Goal: Transaction & Acquisition: Book appointment/travel/reservation

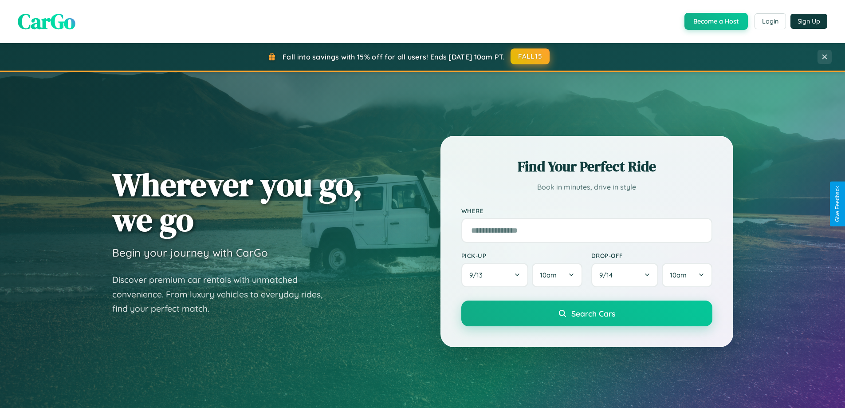
click at [530, 56] on button "FALL15" at bounding box center [529, 56] width 39 height 16
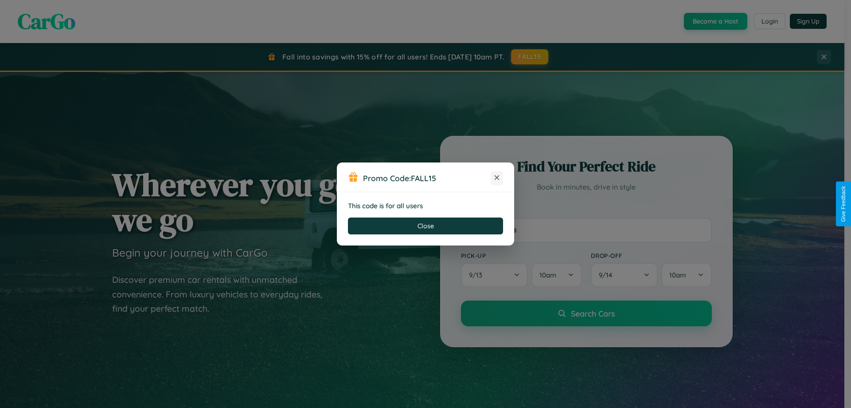
click at [497, 178] on icon at bounding box center [497, 177] width 9 height 9
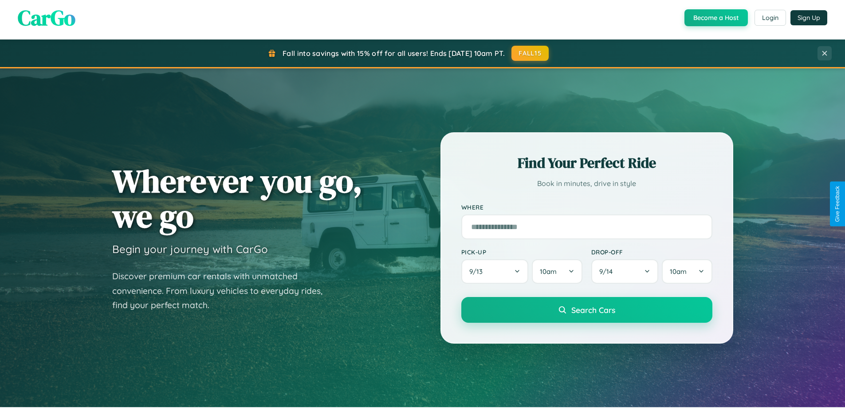
scroll to position [26, 0]
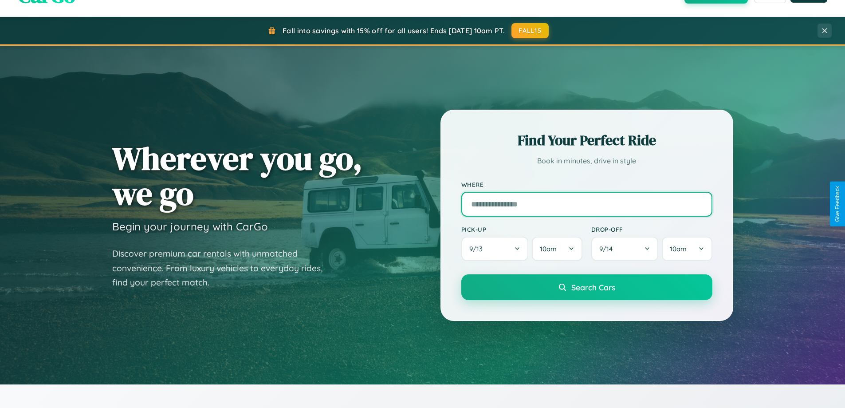
click at [586, 204] on input "text" at bounding box center [586, 204] width 251 height 25
type input "******"
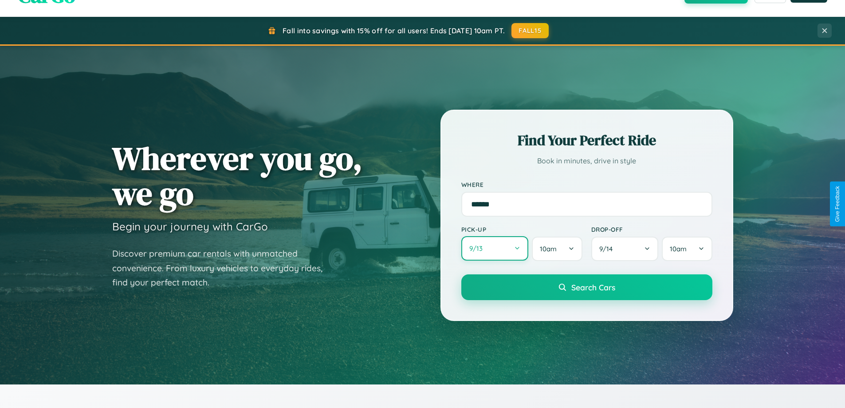
click at [494, 248] on button "9 / 13" at bounding box center [494, 248] width 67 height 24
select select "*"
select select "****"
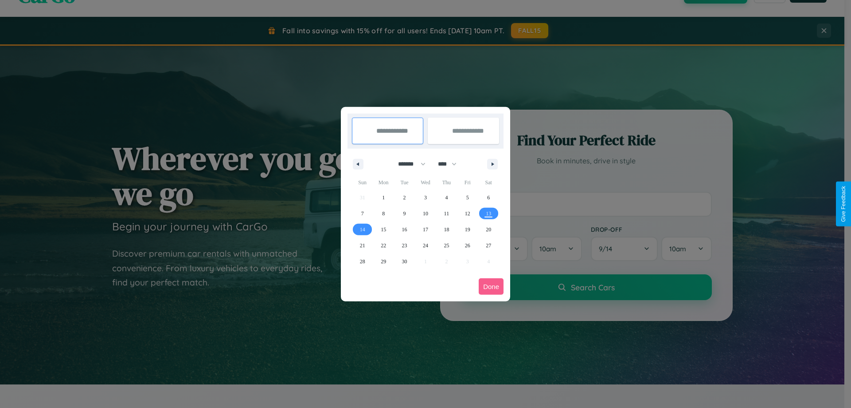
click at [408, 164] on select "******* ******** ***** ***** *** **** **** ****** ********* ******* ******** **…" at bounding box center [411, 164] width 38 height 15
select select "**"
click at [384, 261] on span "29" at bounding box center [383, 261] width 5 height 16
type input "**********"
click at [425, 261] on span "31" at bounding box center [425, 261] width 5 height 16
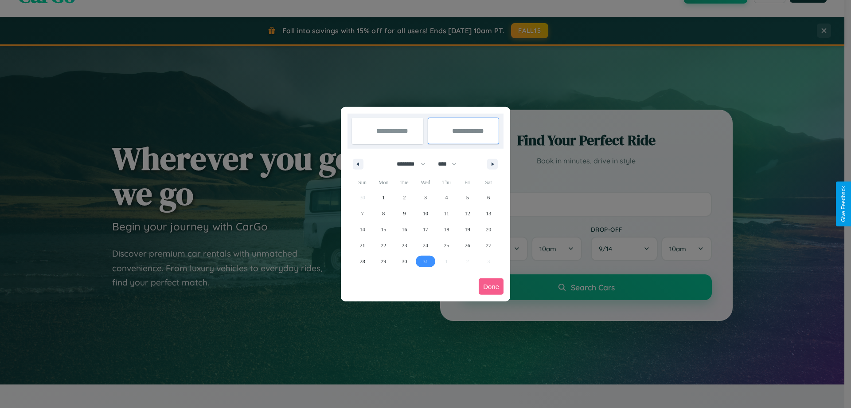
type input "**********"
click at [491, 286] on button "Done" at bounding box center [491, 286] width 25 height 16
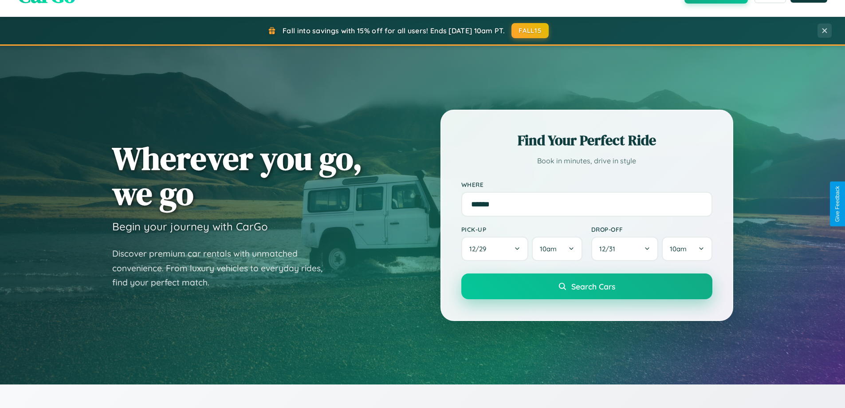
click at [586, 286] on span "Search Cars" at bounding box center [593, 286] width 44 height 10
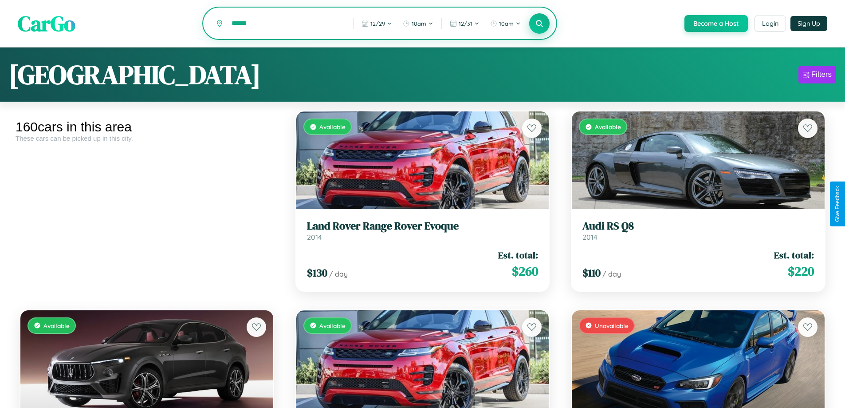
type input "******"
click at [539, 24] on icon at bounding box center [539, 23] width 8 height 8
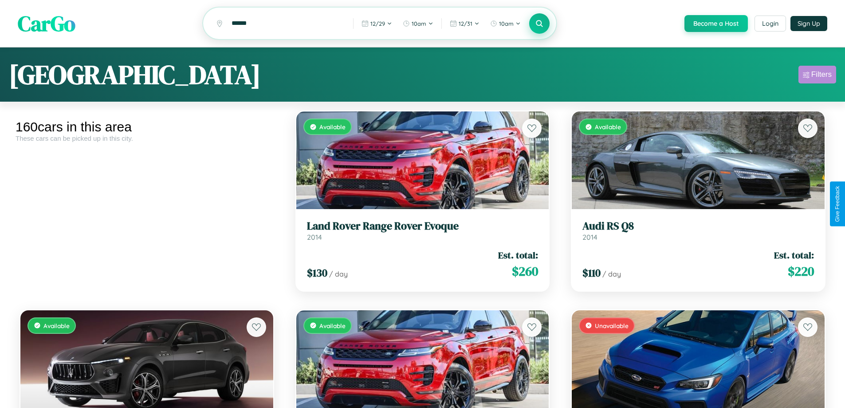
click at [817, 76] on div "Filters" at bounding box center [821, 74] width 20 height 9
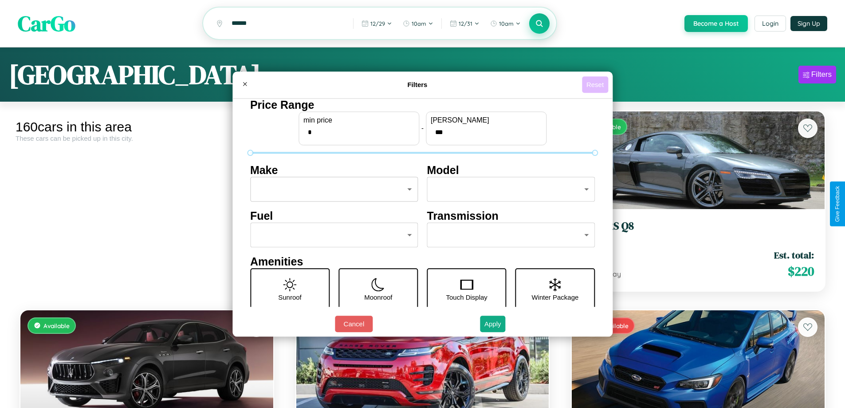
click at [596, 84] on button "Reset" at bounding box center [595, 84] width 26 height 16
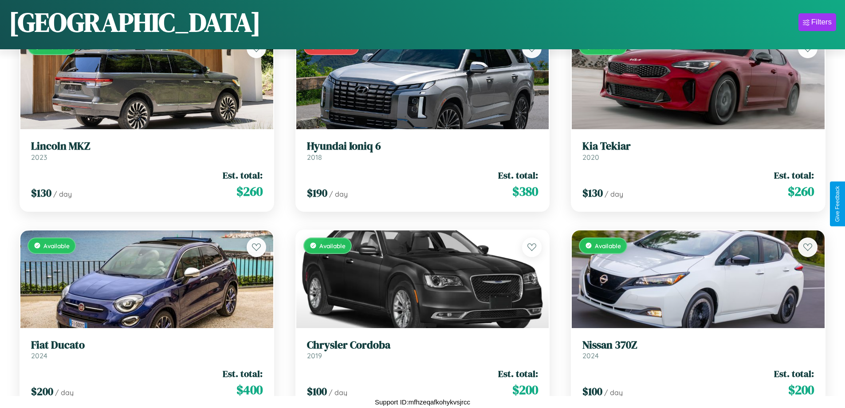
scroll to position [1316, 0]
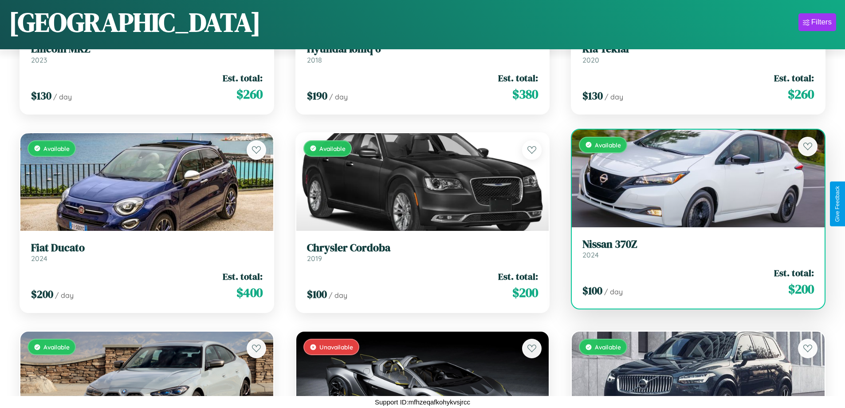
click at [692, 251] on link "Nissan 370Z 2024" at bounding box center [697, 249] width 231 height 22
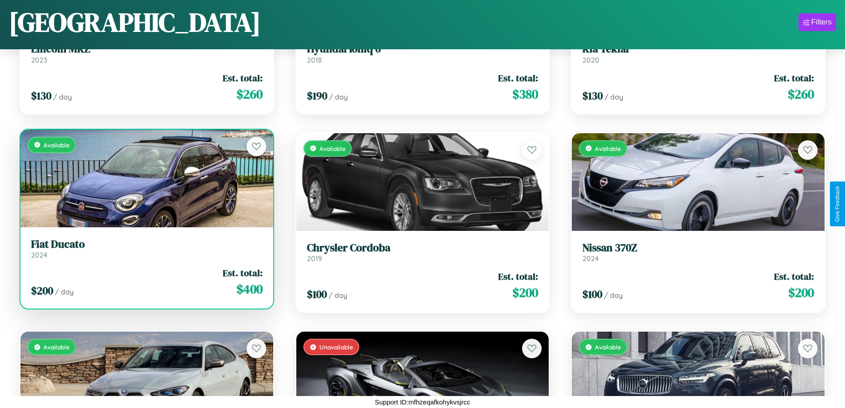
click at [145, 251] on link "Fiat Ducato 2024" at bounding box center [146, 249] width 231 height 22
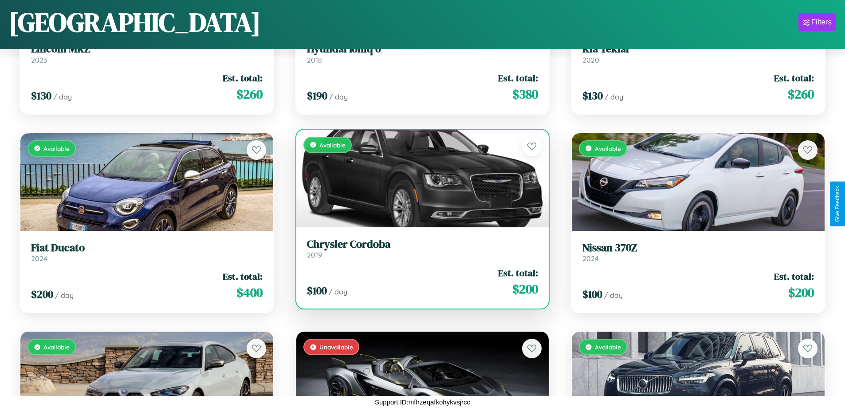
scroll to position [4096, 0]
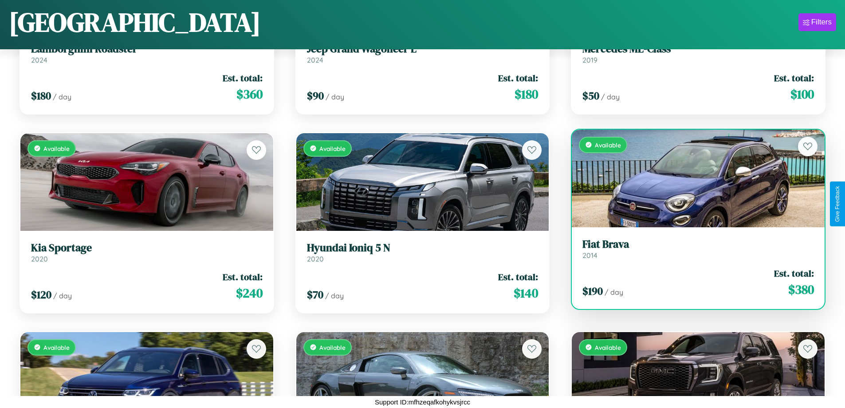
click at [692, 252] on link "Fiat Brava 2014" at bounding box center [697, 249] width 231 height 22
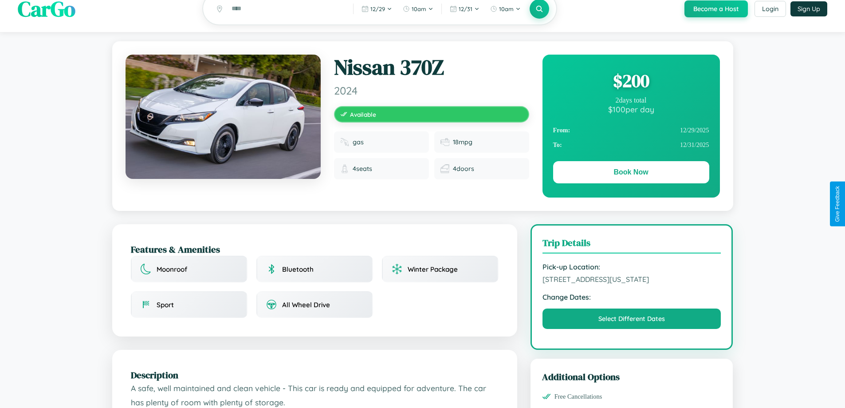
scroll to position [91, 0]
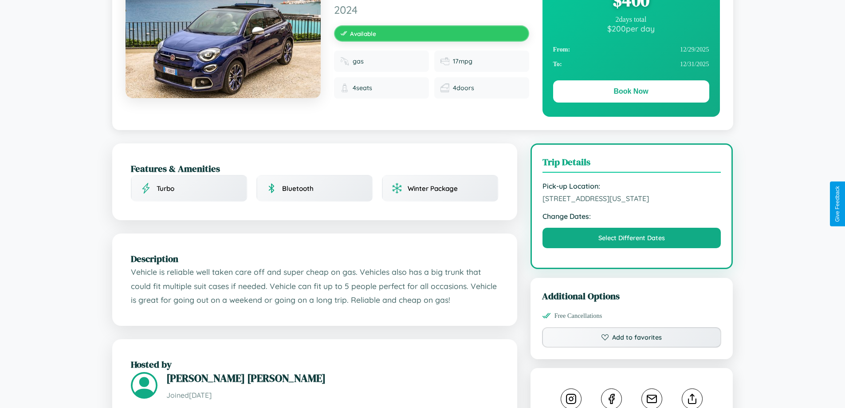
scroll to position [96, 0]
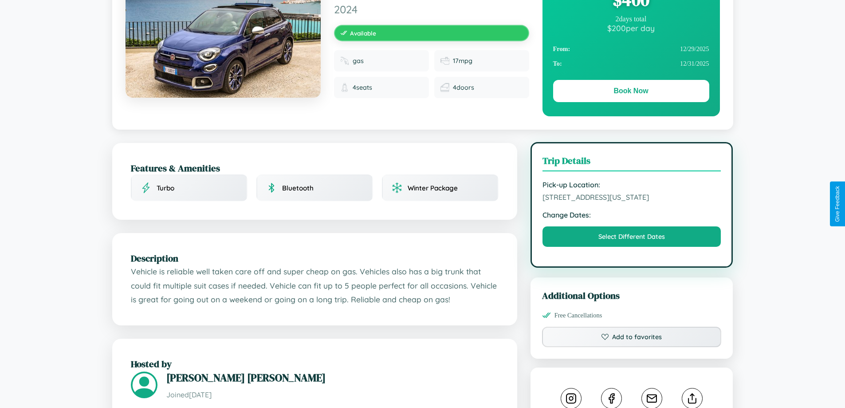
click at [631, 201] on span "[STREET_ADDRESS][US_STATE]" at bounding box center [631, 196] width 179 height 9
click at [631, 201] on span "3611 School Street Denver Colorado 61425 United States" at bounding box center [631, 196] width 179 height 9
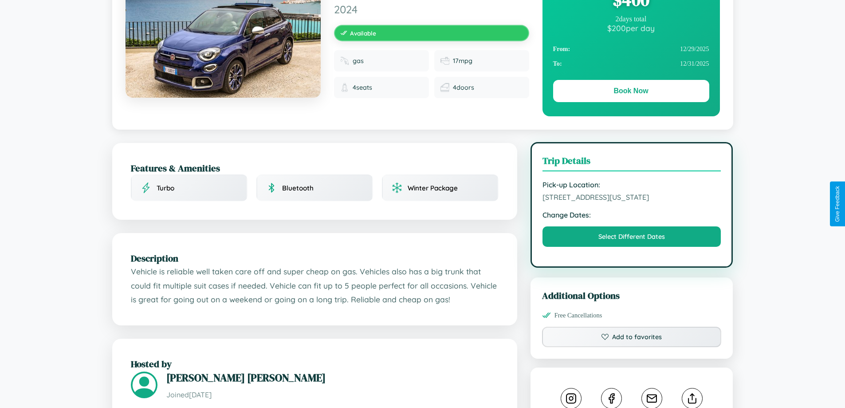
click at [631, 201] on span "3611 School Street Denver Colorado 61425 United States" at bounding box center [631, 196] width 179 height 9
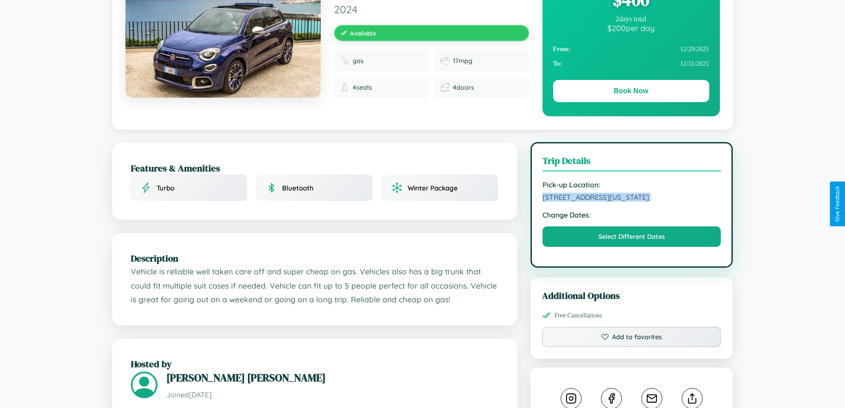
click at [631, 201] on span "3611 School Street Denver Colorado 61425 United States" at bounding box center [631, 196] width 179 height 9
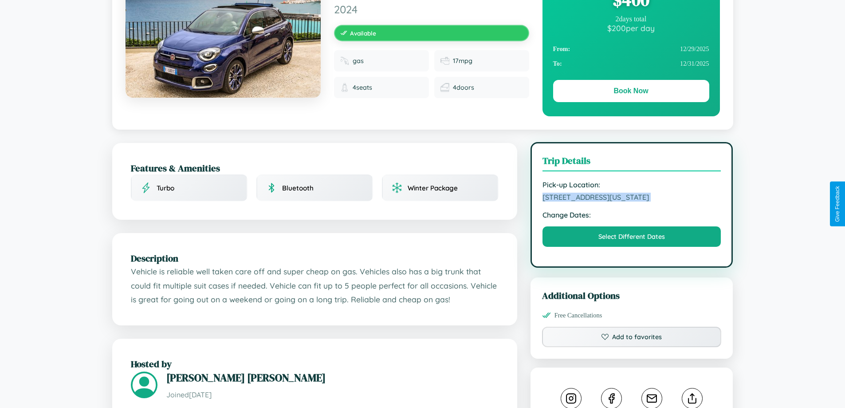
click at [631, 201] on span "3611 School Street Denver Colorado 61425 United States" at bounding box center [631, 196] width 179 height 9
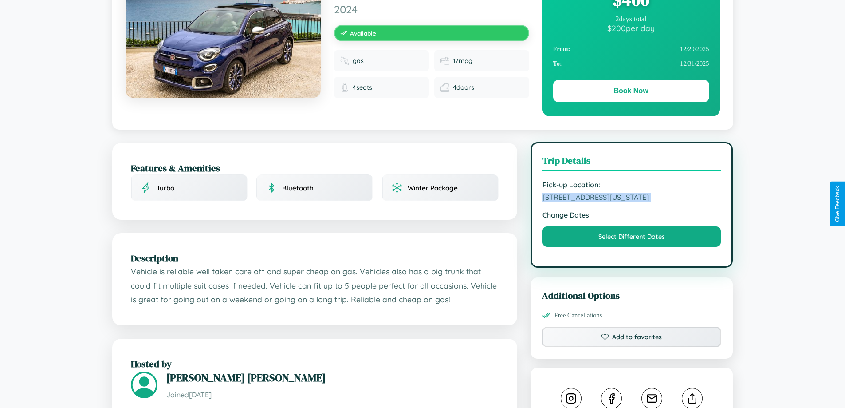
click at [631, 201] on span "3611 School Street Denver Colorado 61425 United States" at bounding box center [631, 196] width 179 height 9
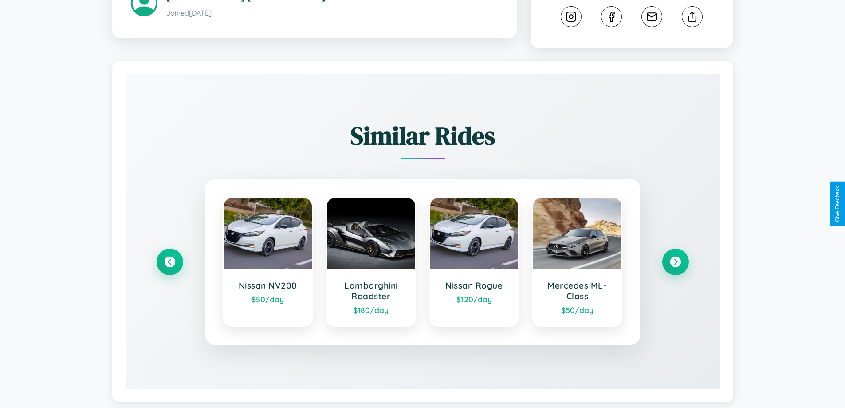
scroll to position [502, 0]
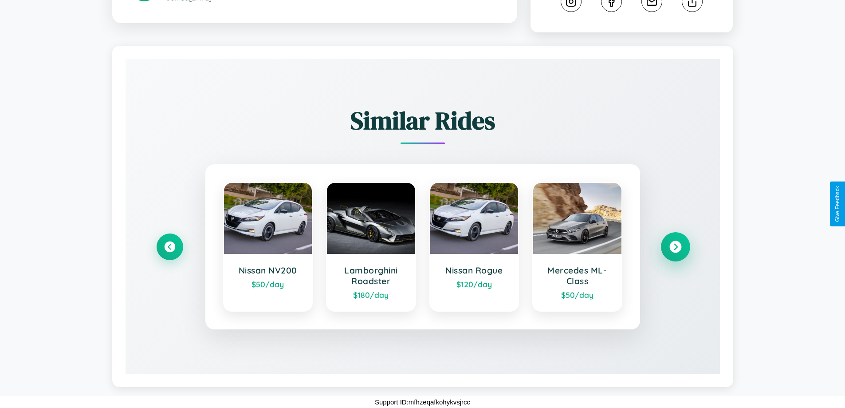
click at [675, 247] on icon at bounding box center [675, 247] width 12 height 12
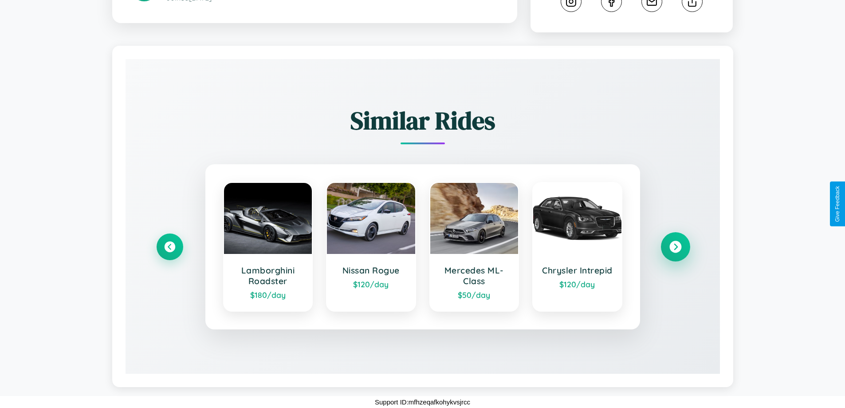
click at [675, 247] on icon at bounding box center [675, 247] width 12 height 12
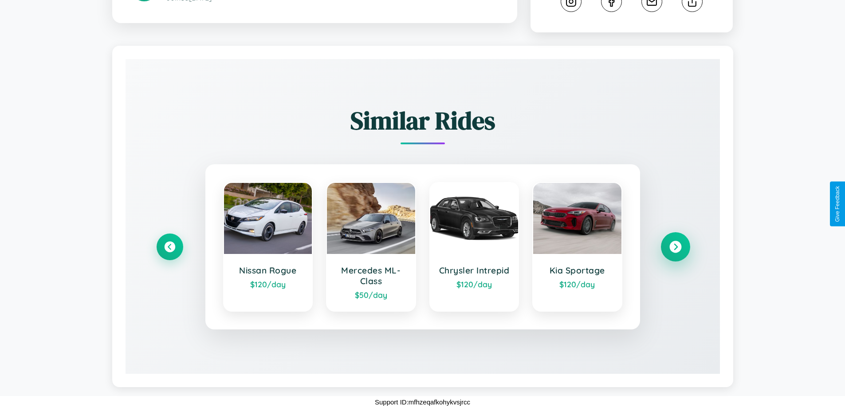
click at [675, 247] on icon at bounding box center [675, 247] width 12 height 12
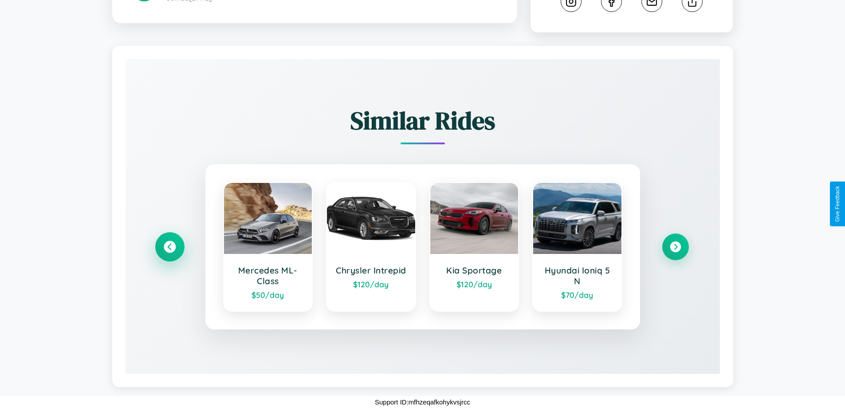
click at [169, 247] on icon at bounding box center [170, 247] width 12 height 12
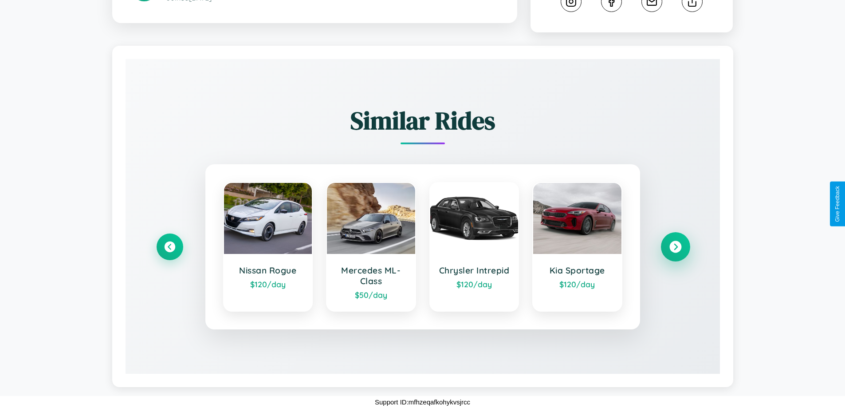
click at [675, 247] on icon at bounding box center [675, 247] width 12 height 12
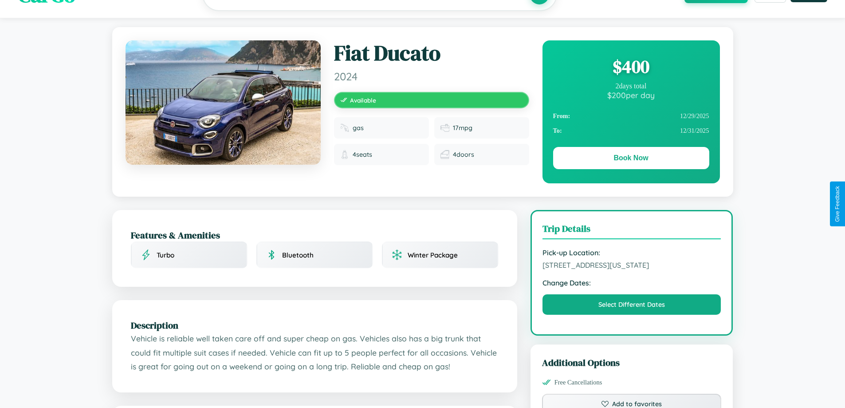
scroll to position [0, 0]
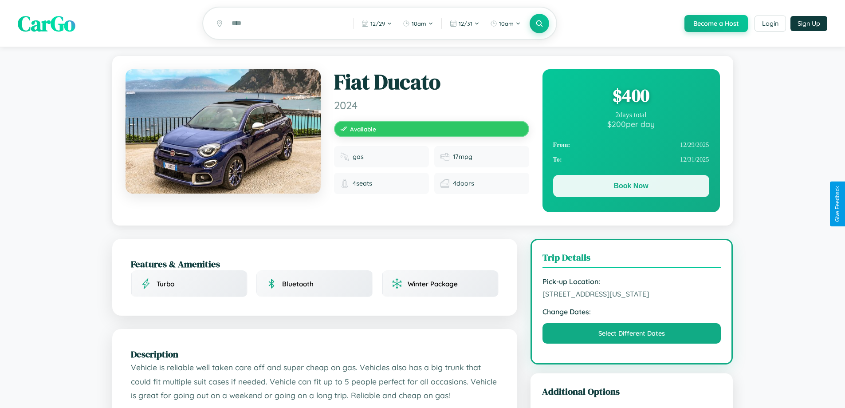
click at [631, 188] on button "Book Now" at bounding box center [631, 186] width 156 height 22
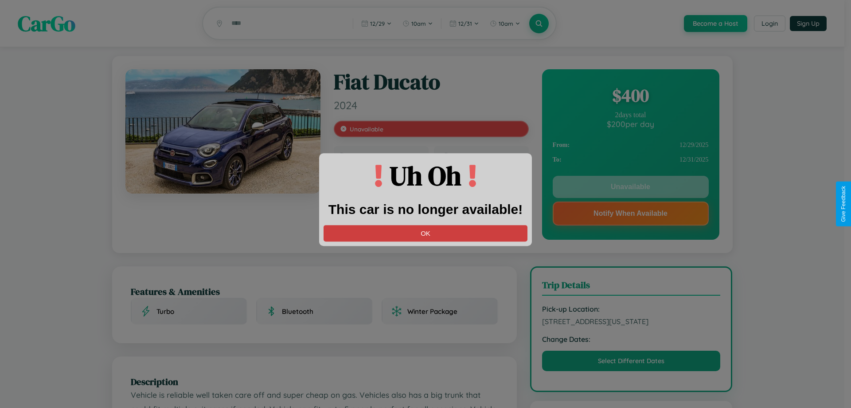
click at [426, 233] on button "OK" at bounding box center [426, 233] width 204 height 16
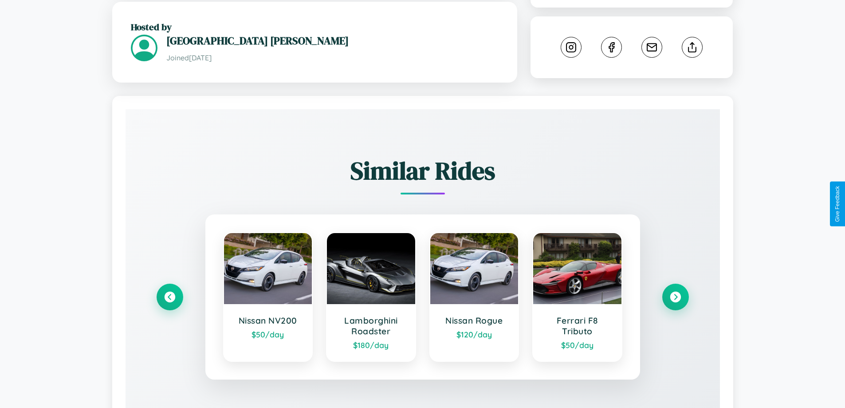
scroll to position [498, 0]
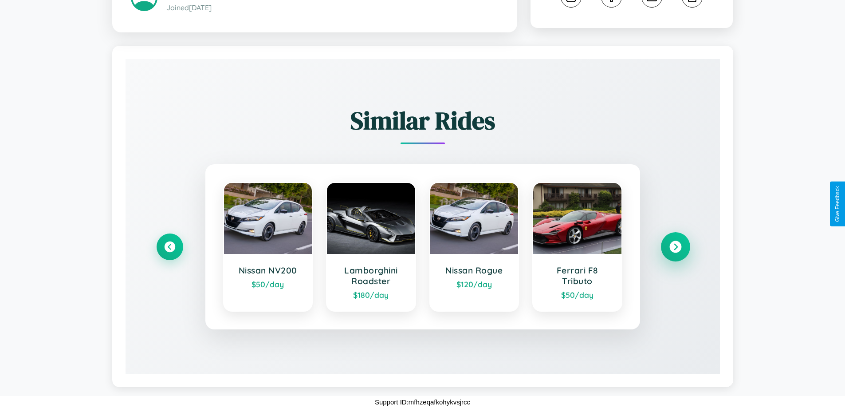
click at [675, 247] on icon at bounding box center [675, 247] width 12 height 12
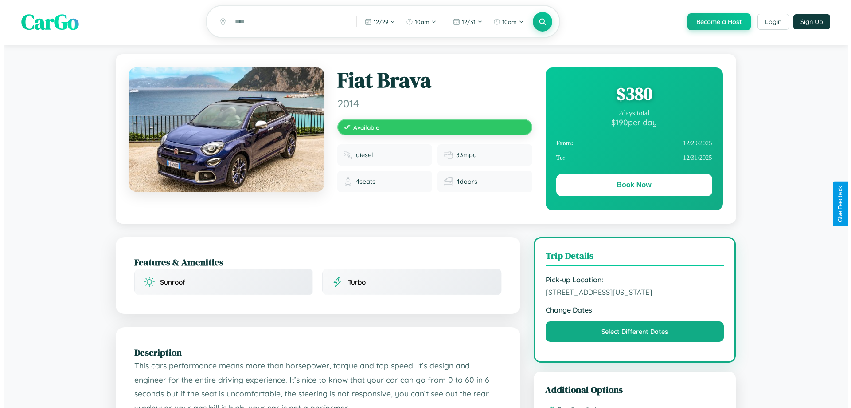
scroll to position [0, 0]
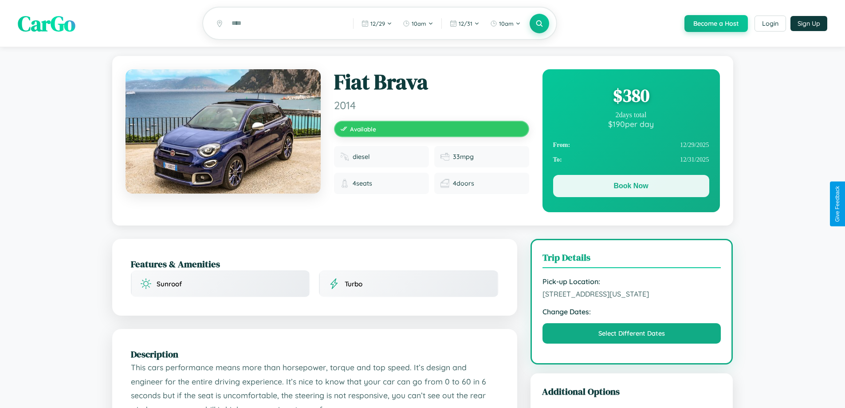
click at [631, 187] on button "Book Now" at bounding box center [631, 186] width 156 height 22
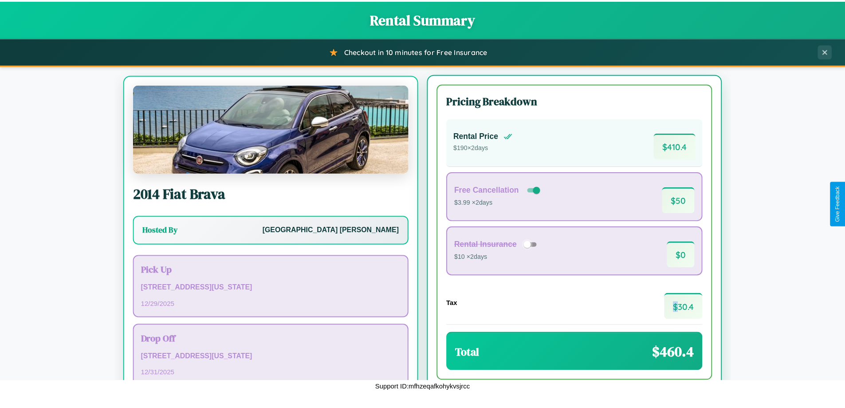
scroll to position [41, 0]
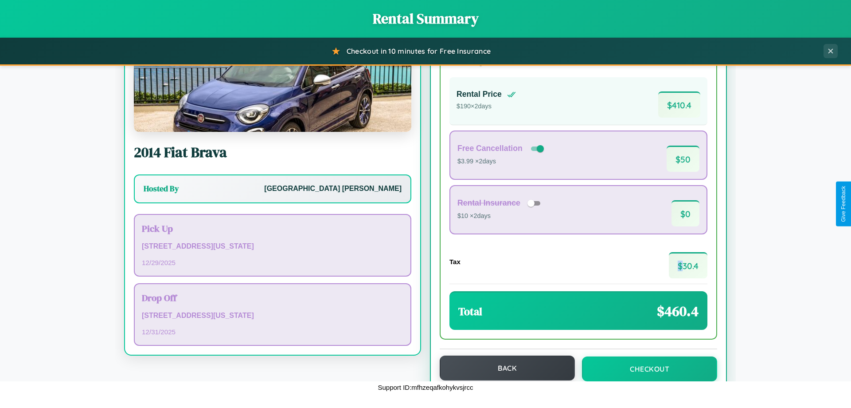
click at [503, 368] on button "Back" at bounding box center [507, 367] width 135 height 25
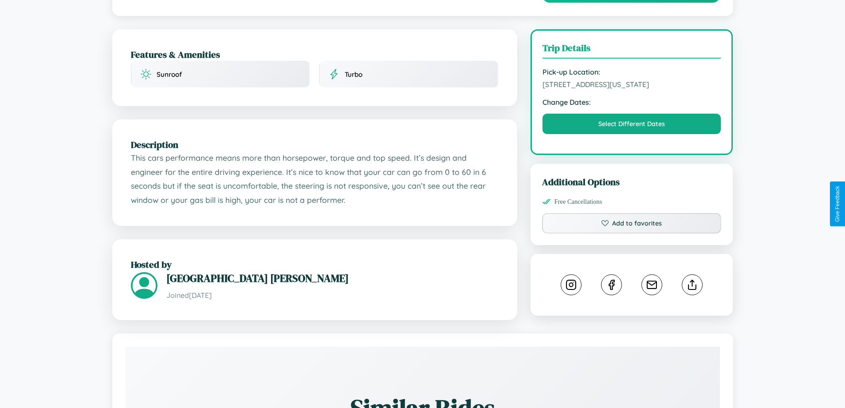
scroll to position [230, 0]
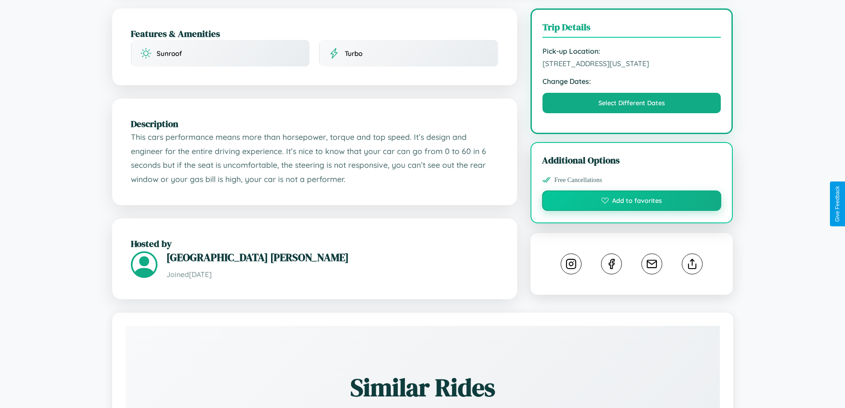
click at [631, 202] on button "Add to favorites" at bounding box center [632, 200] width 180 height 20
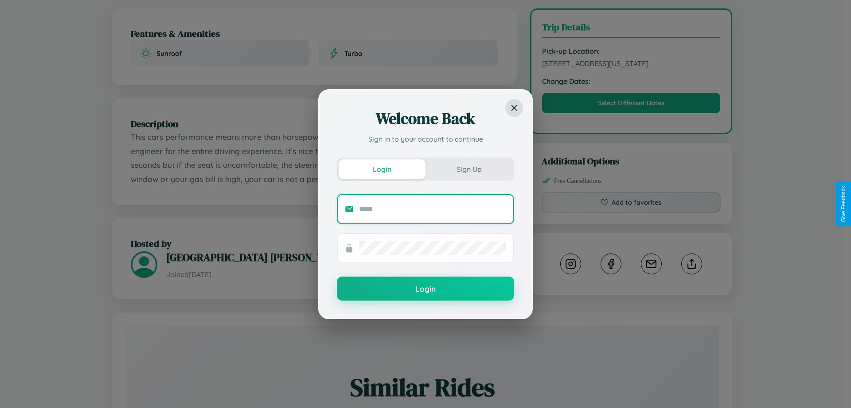
click at [433, 208] on input "text" at bounding box center [432, 209] width 147 height 14
type input "**********"
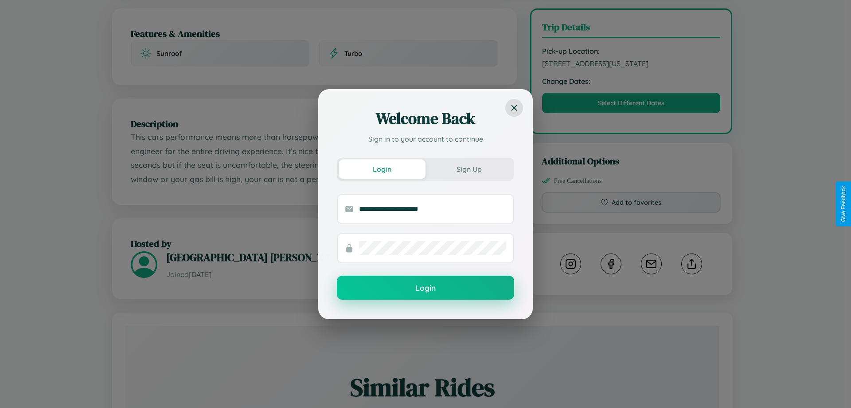
click at [426, 288] on button "Login" at bounding box center [425, 287] width 177 height 24
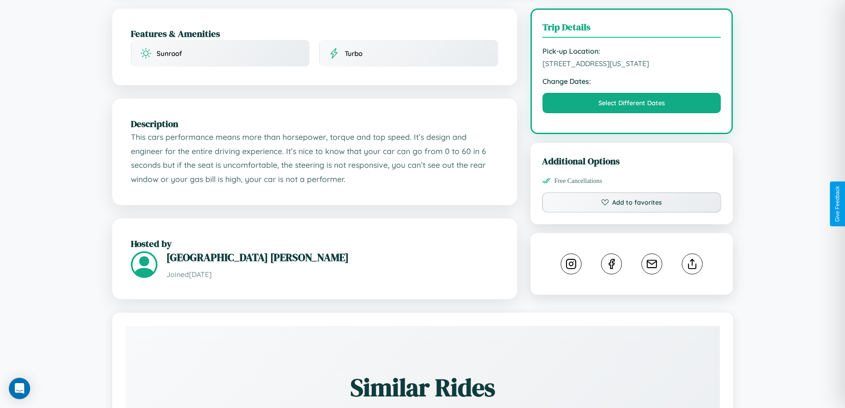
scroll to position [0, 0]
